Goal: Task Accomplishment & Management: Use online tool/utility

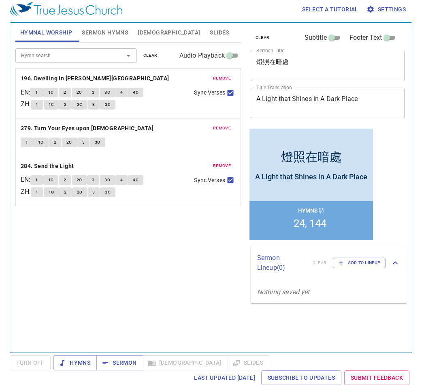
scroll to position [4, 0]
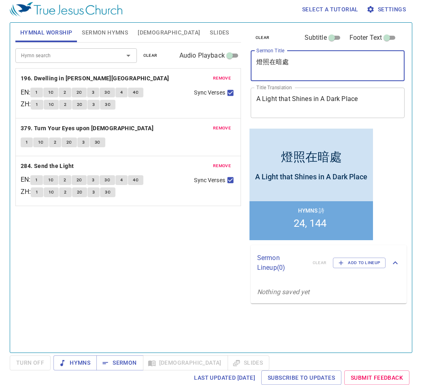
drag, startPoint x: 317, startPoint y: 69, endPoint x: 222, endPoint y: 46, distance: 98.3
click at [222, 46] on div "Hymnal Worship Sermon Hymns Bible Slides Hymn search Hymn search clear Audio Pl…" at bounding box center [211, 183] width 398 height 329
paste textarea "撒瑪利亞人 Samaritan"
type textarea "撒瑪利亞人"
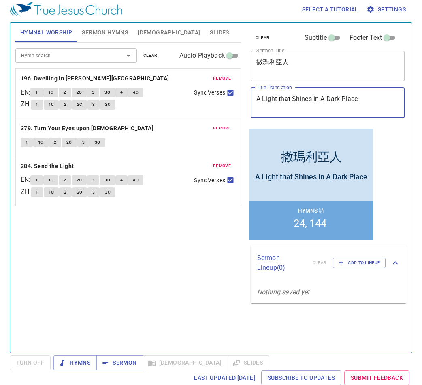
drag, startPoint x: 369, startPoint y: 101, endPoint x: 224, endPoint y: 73, distance: 147.8
click at [224, 73] on div "Hymnal Worship Sermon Hymns Bible Slides Hymn search Hymn search clear Audio Pl…" at bounding box center [211, 183] width 398 height 329
paste textarea "撒瑪利亞人 Samaritan"
click at [294, 99] on textarea "撒瑪利亞人 Samaritan" at bounding box center [327, 102] width 143 height 15
click at [292, 100] on textarea "撒瑪利亞人 Samaritan" at bounding box center [327, 102] width 143 height 15
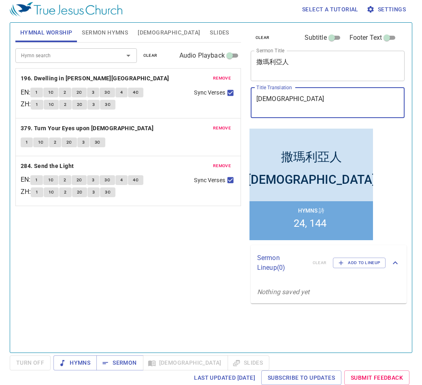
type textarea "[DEMOGRAPHIC_DATA]"
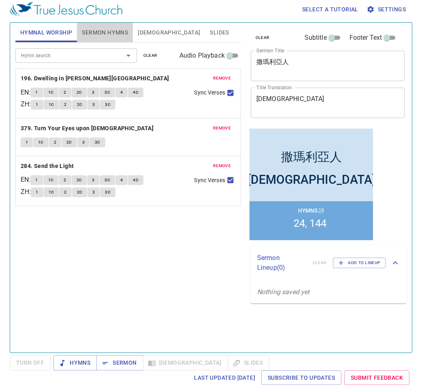
click at [115, 35] on span "Sermon Hymns" at bounding box center [105, 33] width 46 height 10
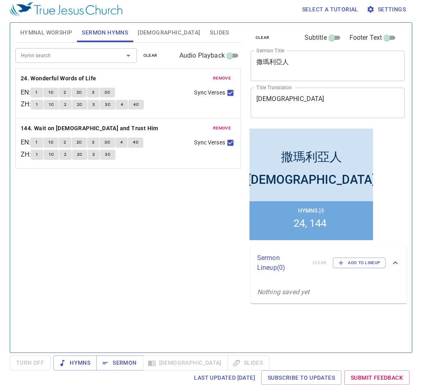
click at [225, 78] on span "remove" at bounding box center [222, 78] width 18 height 7
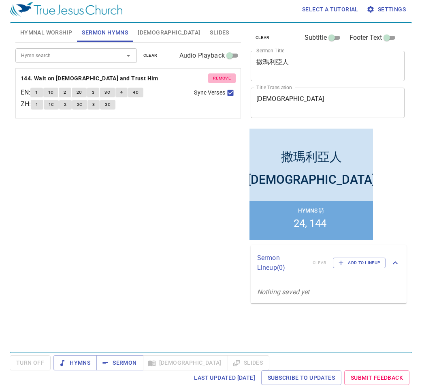
click at [225, 78] on span "remove" at bounding box center [222, 78] width 18 height 7
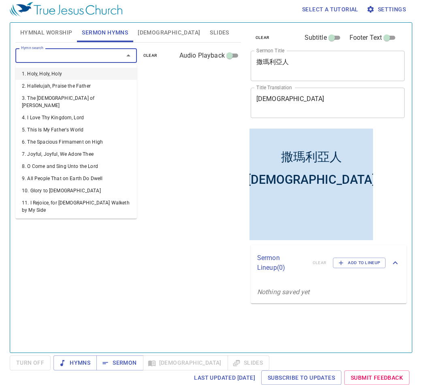
click at [105, 54] on input "Hymn search" at bounding box center [64, 55] width 93 height 9
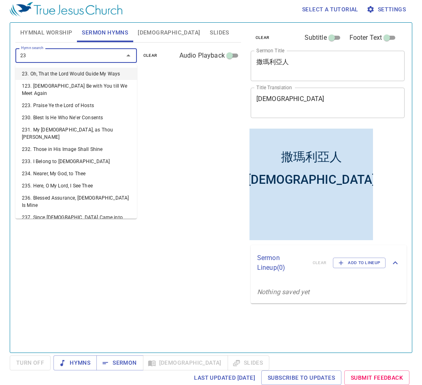
type input "232"
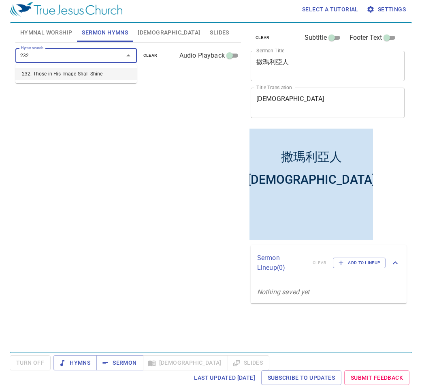
click at [0, 0] on li "232. Those in His Image Shall Shine" at bounding box center [0, 0] width 0 height 0
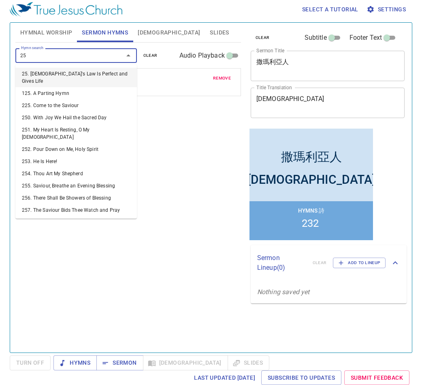
type input "256"
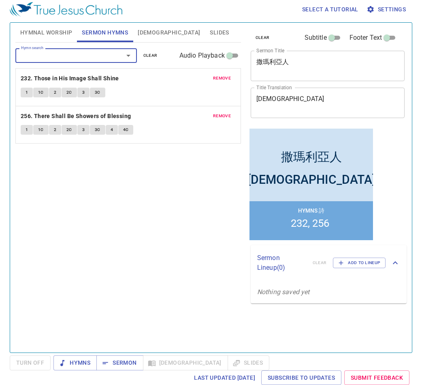
click at [56, 28] on span "Hymnal Worship" at bounding box center [46, 33] width 52 height 10
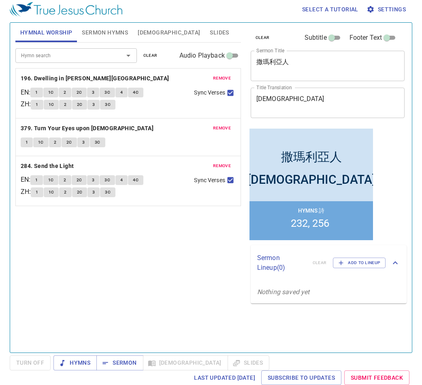
click at [222, 79] on span "remove" at bounding box center [222, 78] width 18 height 7
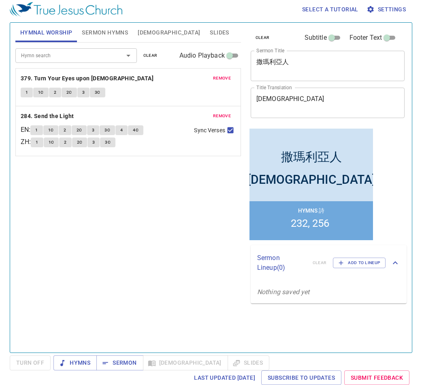
click at [222, 79] on span "remove" at bounding box center [222, 78] width 18 height 7
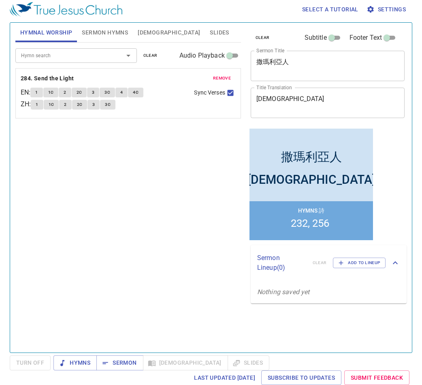
click at [222, 79] on span "remove" at bounding box center [222, 78] width 18 height 7
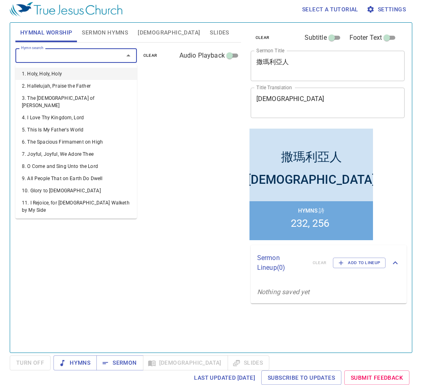
paste input "340, 472, 263"
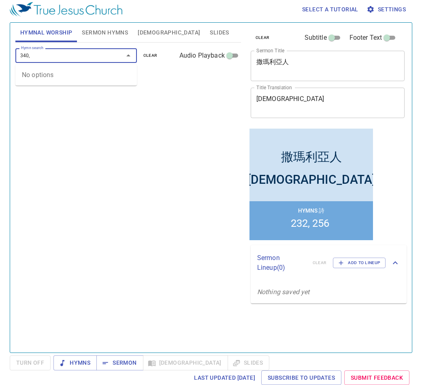
type input "340"
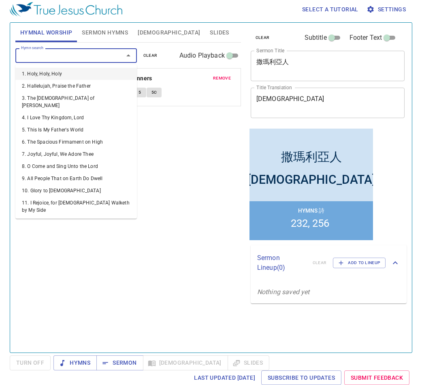
paste input "340, 472, 263"
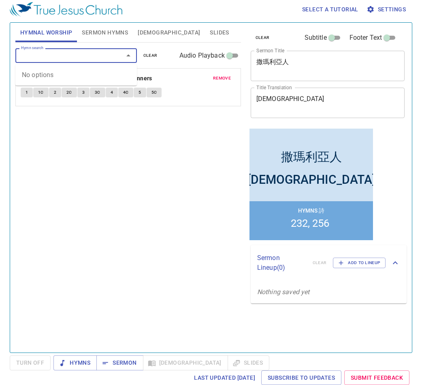
type input "340, 472, 263"
click at [31, 54] on input "340, 472, 263" at bounding box center [64, 55] width 93 height 9
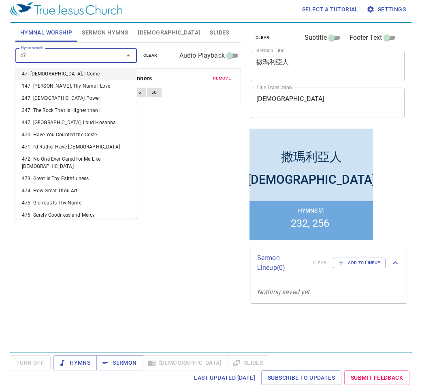
type input "472"
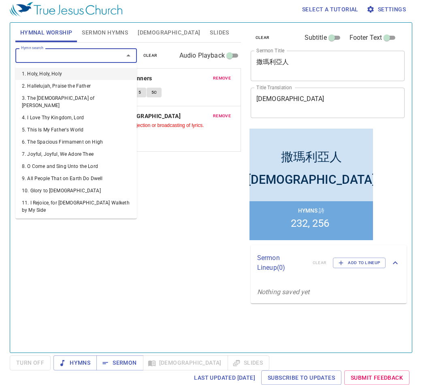
paste input "340, 472, 263"
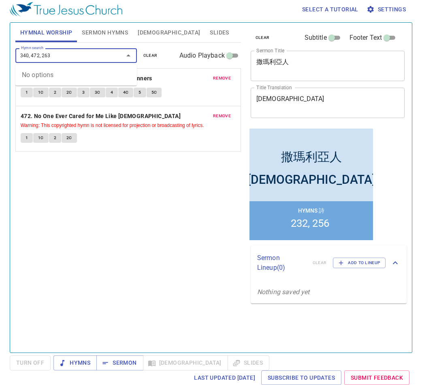
drag, startPoint x: 64, startPoint y: 55, endPoint x: -28, endPoint y: 26, distance: 96.8
click at [0, 26] on html "Select a tutorial Settings Hymnal Worship Sermon Hymns Bible Slides Hymn search…" at bounding box center [211, 188] width 422 height 385
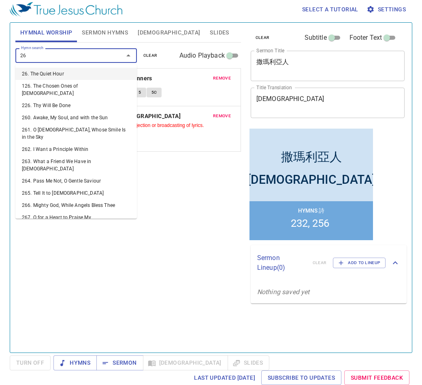
type input "263"
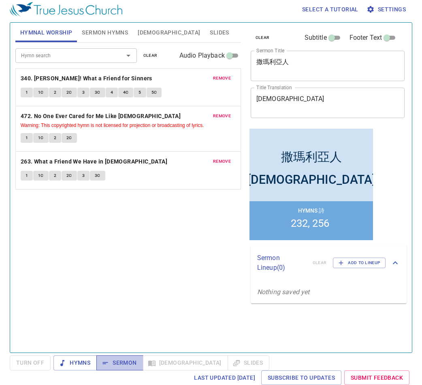
click at [0, 0] on span "Sermon" at bounding box center [0, 0] width 0 height 0
click at [210, 31] on span "Slides" at bounding box center [219, 33] width 19 height 10
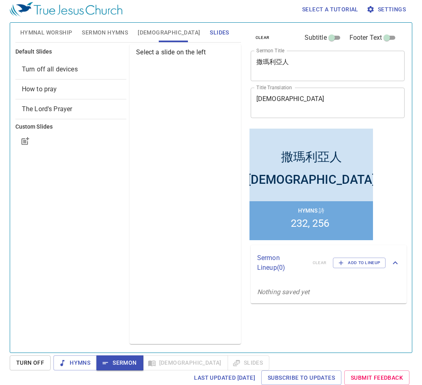
click at [60, 90] on span "How to pray" at bounding box center [71, 89] width 98 height 10
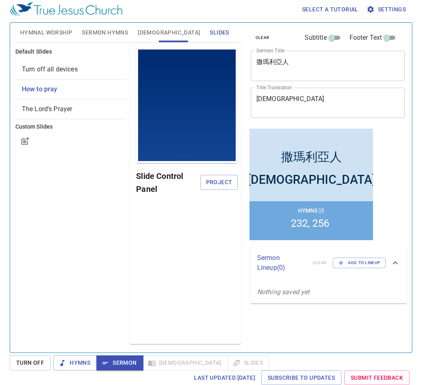
scroll to position [0, 0]
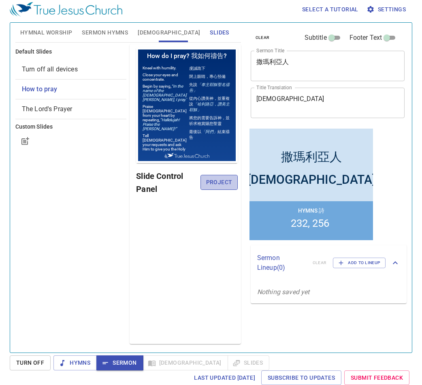
click at [219, 182] on span "Project" at bounding box center [219, 182] width 24 height 10
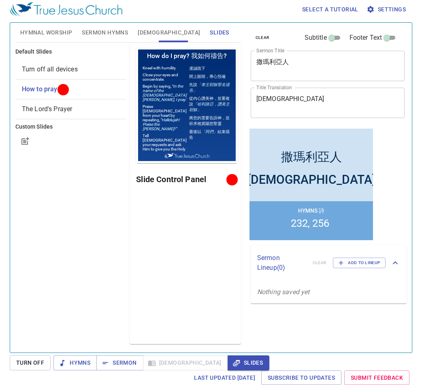
click at [105, 33] on span "Sermon Hymns" at bounding box center [105, 33] width 46 height 10
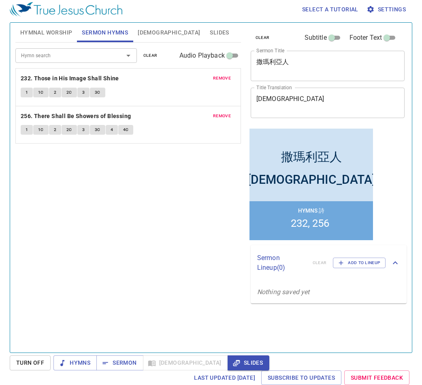
click at [47, 39] on button "Hymnal Worship" at bounding box center [46, 32] width 62 height 19
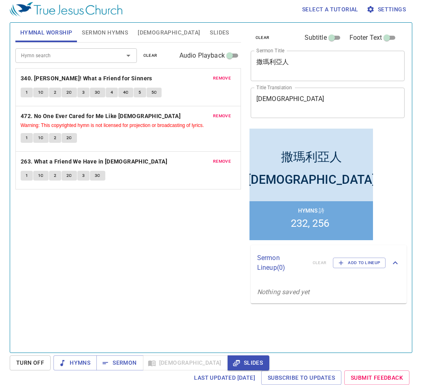
click at [111, 34] on span "Sermon Hymns" at bounding box center [105, 33] width 46 height 10
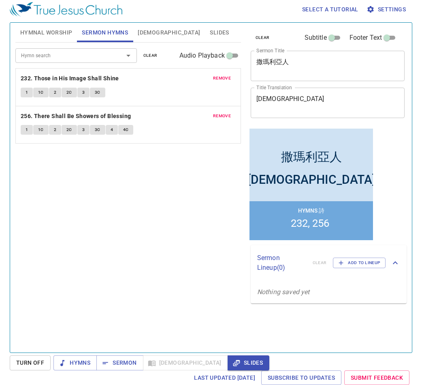
click at [143, 33] on span "[DEMOGRAPHIC_DATA]" at bounding box center [169, 33] width 62 height 10
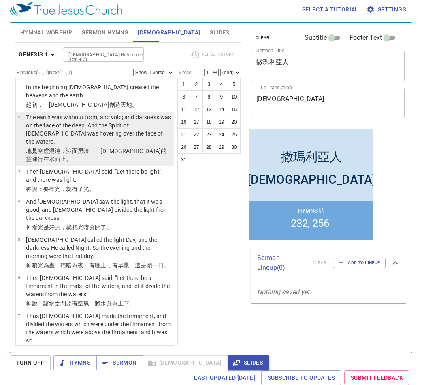
click at [128, 121] on p "The earth was without form, and void; and darkness was on the face of the deep.…" at bounding box center [98, 129] width 145 height 32
select select "2"
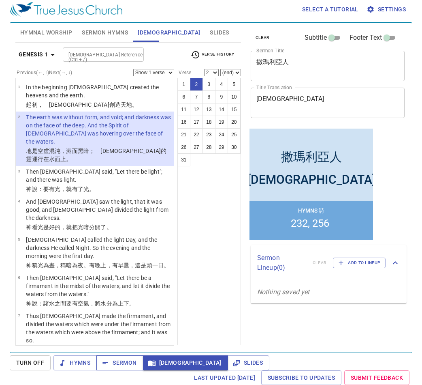
click at [0, 0] on span "Sermon" at bounding box center [0, 0] width 0 height 0
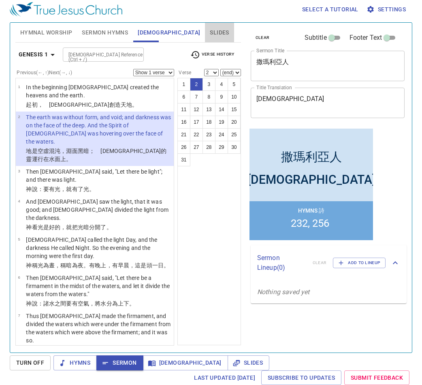
click at [210, 33] on span "Slides" at bounding box center [219, 33] width 19 height 10
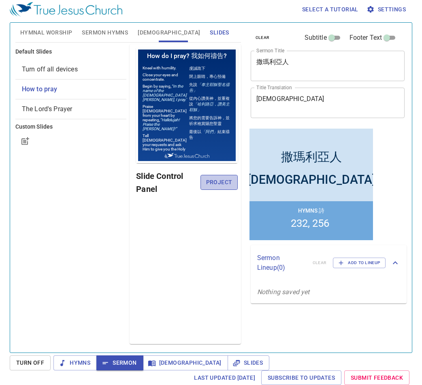
click at [214, 184] on span "Project" at bounding box center [219, 182] width 24 height 10
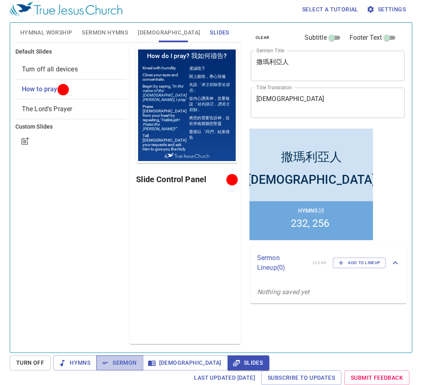
click at [0, 0] on span "Sermon" at bounding box center [0, 0] width 0 height 0
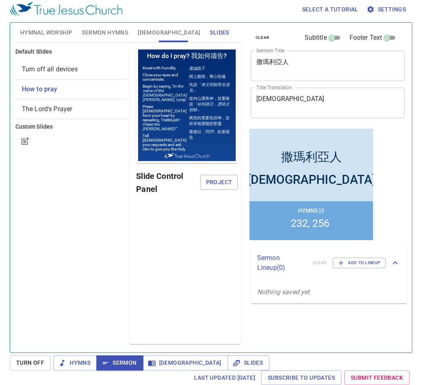
click at [49, 31] on span "Hymnal Worship" at bounding box center [46, 33] width 52 height 10
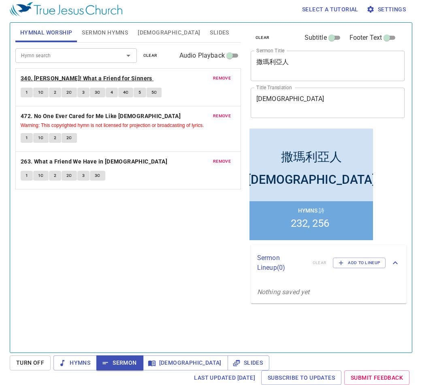
click at [67, 76] on b "340. [PERSON_NAME]! What a Friend for Sinners" at bounding box center [87, 78] width 132 height 10
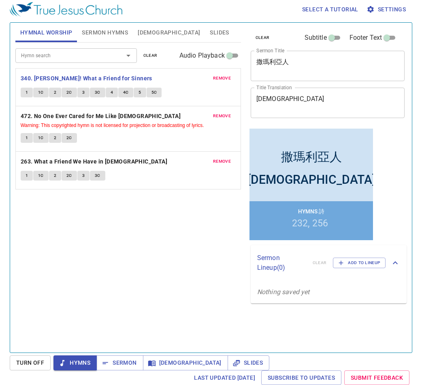
click at [26, 92] on span "1" at bounding box center [27, 92] width 2 height 7
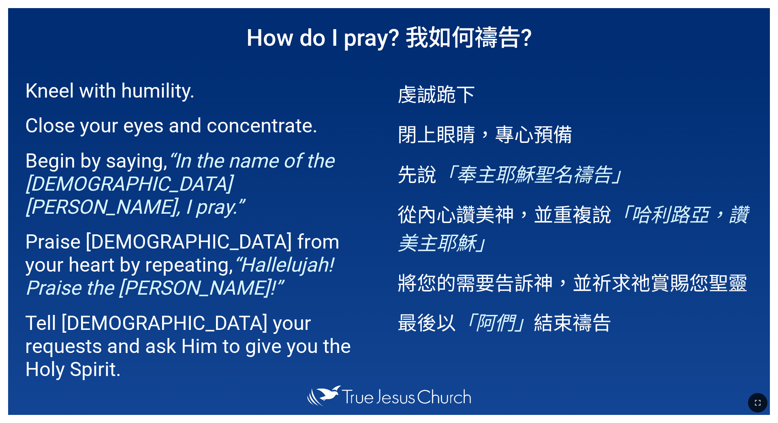
click at [670, 80] on p "虔誠跪下" at bounding box center [574, 93] width 355 height 28
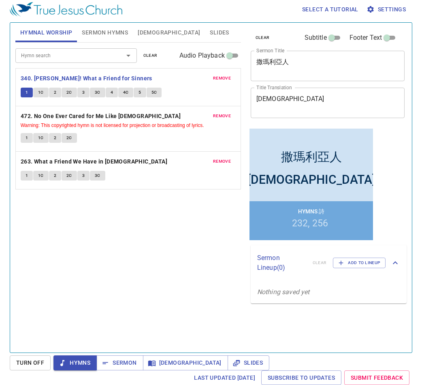
click at [38, 94] on span "1C" at bounding box center [41, 92] width 6 height 7
click at [56, 92] on button "2" at bounding box center [55, 93] width 12 height 10
click at [70, 92] on span "2C" at bounding box center [69, 92] width 6 height 7
click at [82, 93] on span "3" at bounding box center [83, 92] width 2 height 7
click at [97, 95] on span "3C" at bounding box center [98, 92] width 6 height 7
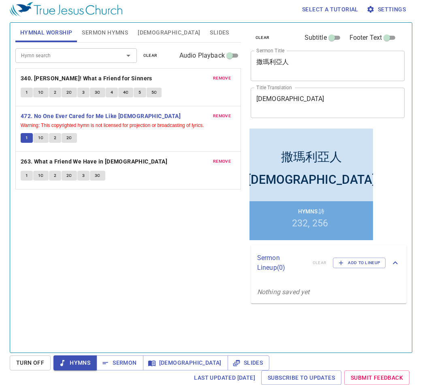
scroll to position [4, 0]
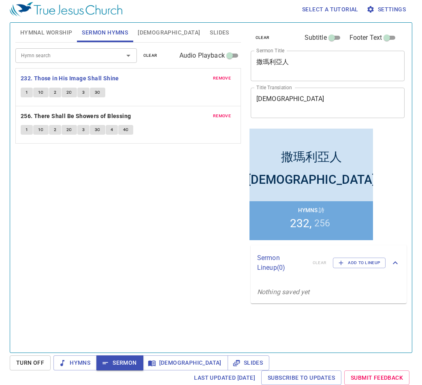
scroll to position [4, 0]
click at [24, 93] on button "1" at bounding box center [27, 93] width 12 height 10
click at [43, 89] on span "1C" at bounding box center [41, 92] width 6 height 7
click at [60, 92] on button "2" at bounding box center [55, 93] width 12 height 10
click at [72, 94] on button "2C" at bounding box center [69, 93] width 15 height 10
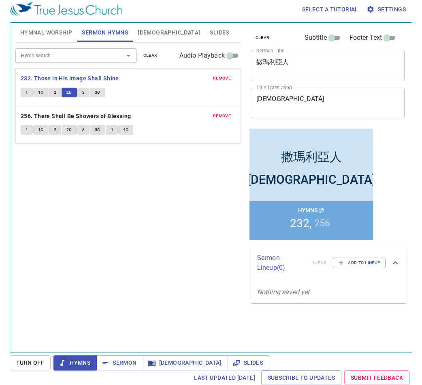
click at [81, 93] on button "3" at bounding box center [83, 93] width 12 height 10
click at [95, 94] on span "3C" at bounding box center [98, 92] width 6 height 7
click at [119, 362] on span "Sermon" at bounding box center [120, 362] width 34 height 10
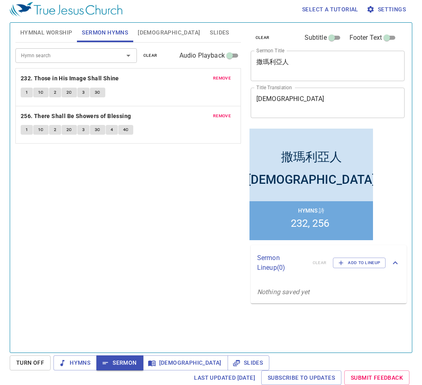
click at [147, 35] on span "[DEMOGRAPHIC_DATA]" at bounding box center [169, 33] width 62 height 10
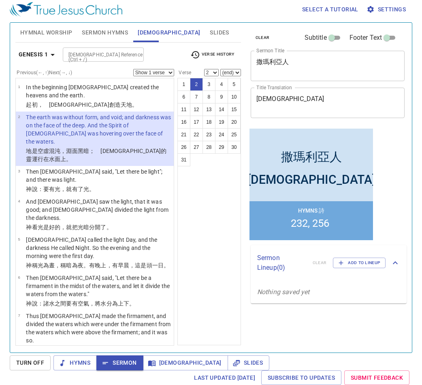
click at [86, 58] on input "[DEMOGRAPHIC_DATA] Reference (Ctrl + /)" at bounding box center [96, 54] width 63 height 9
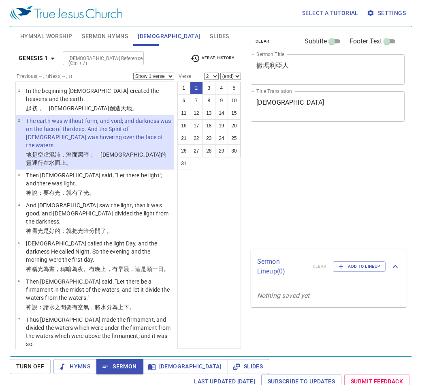
select select "2"
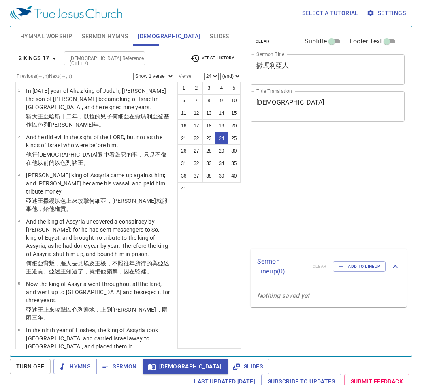
select select "24"
select select "41"
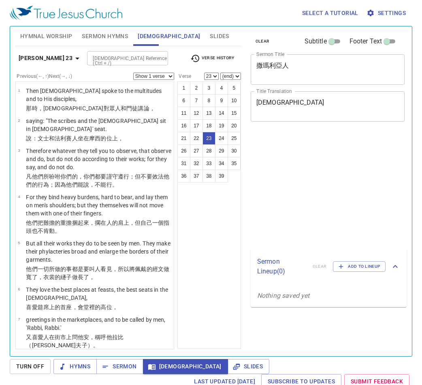
select select "23"
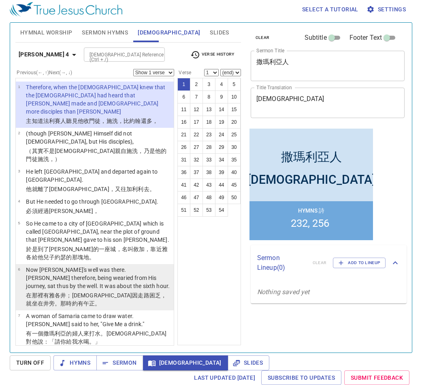
scroll to position [4, 0]
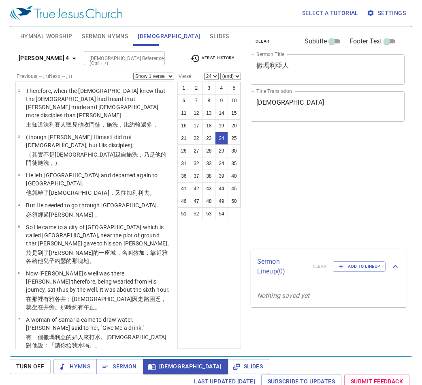
select select "24"
select select "41"
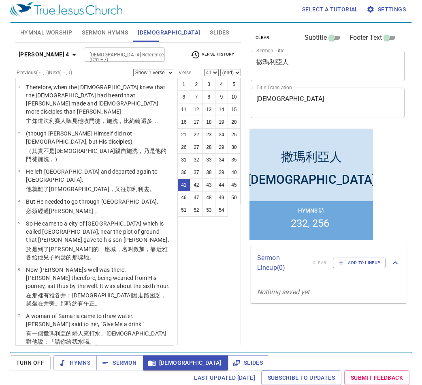
scroll to position [1389, 0]
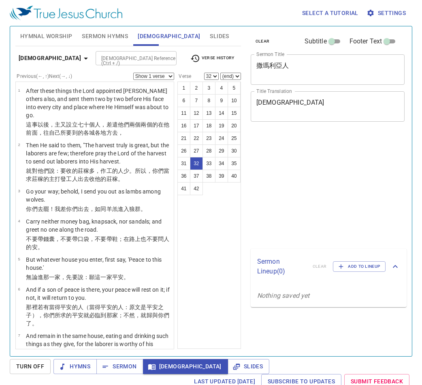
select select "32"
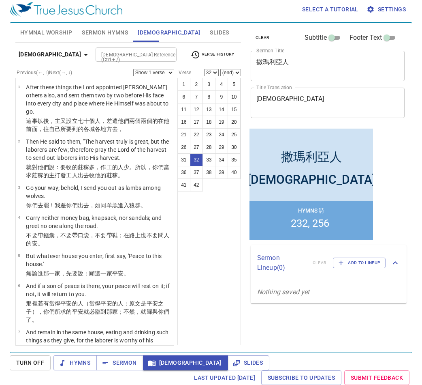
scroll to position [1216, 0]
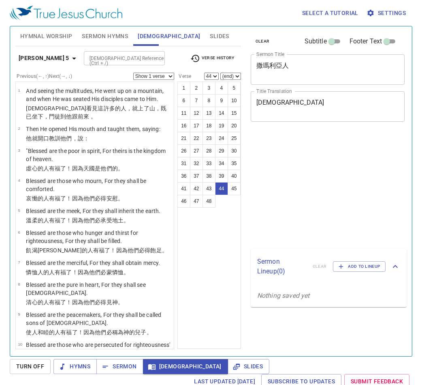
select select "44"
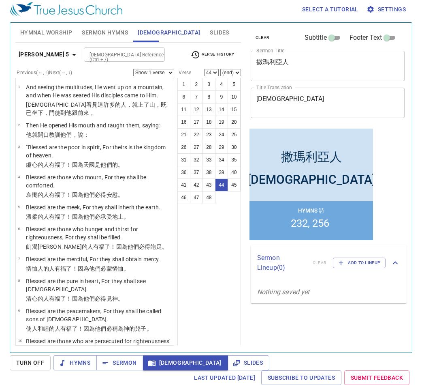
scroll to position [1513, 0]
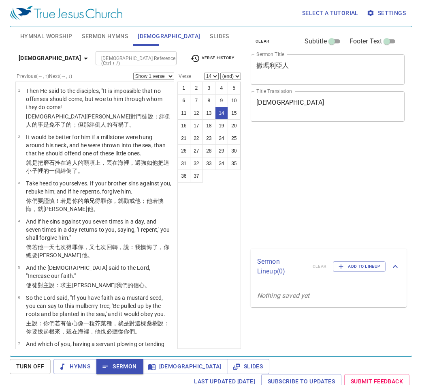
select select "14"
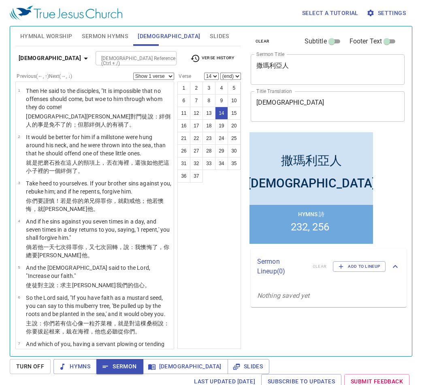
scroll to position [421, 0]
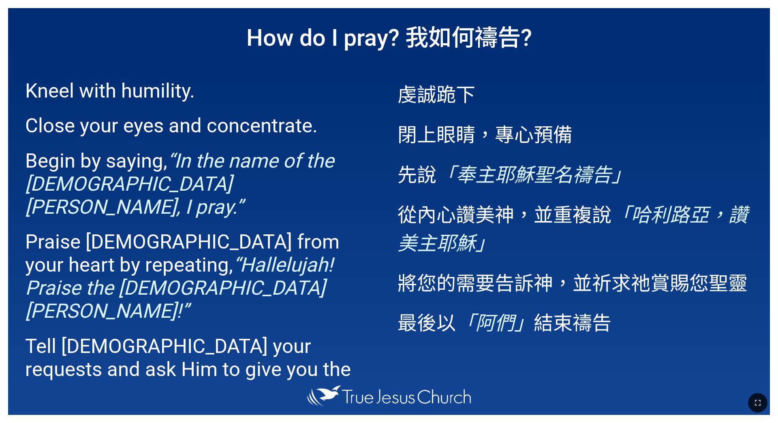
click at [624, 384] on div at bounding box center [389, 403] width 778 height 41
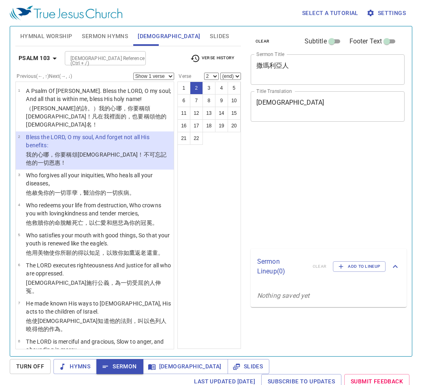
select select "2"
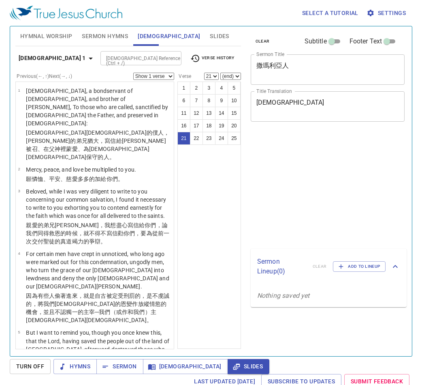
select select "21"
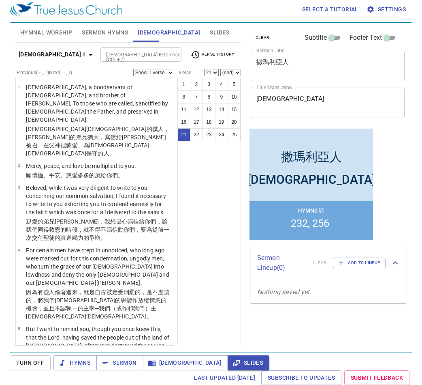
scroll to position [864, 0]
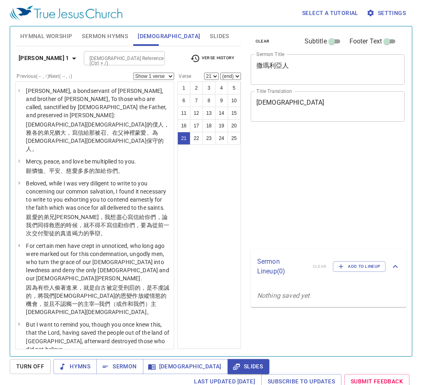
select select "21"
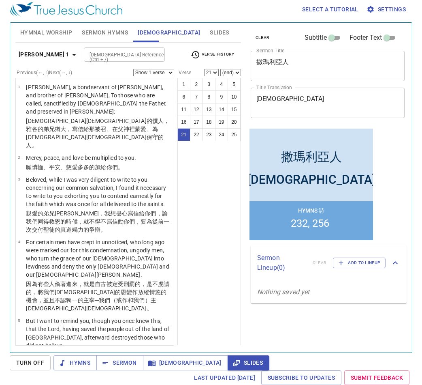
scroll to position [864, 0]
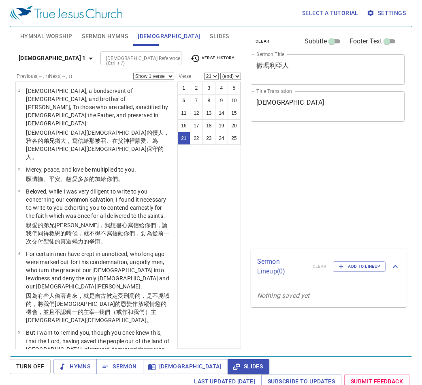
select select "21"
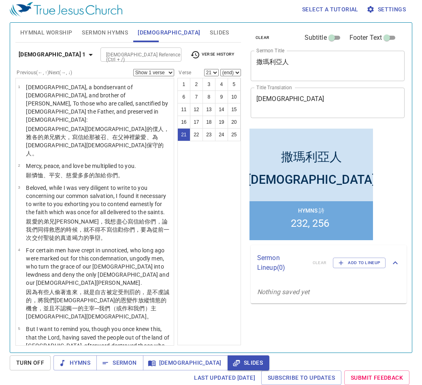
scroll to position [864, 0]
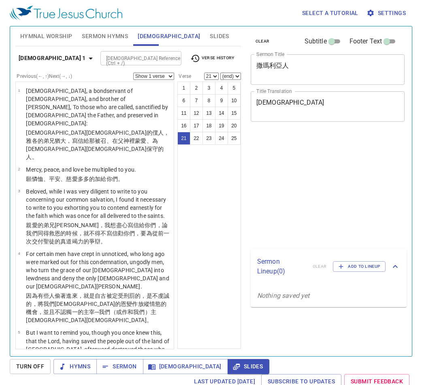
select select "21"
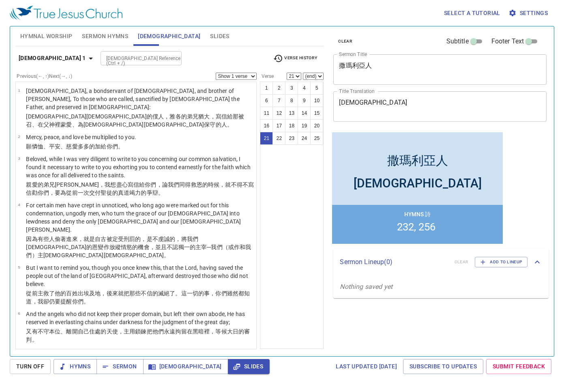
scroll to position [637, 0]
